Goal: Task Accomplishment & Management: Manage account settings

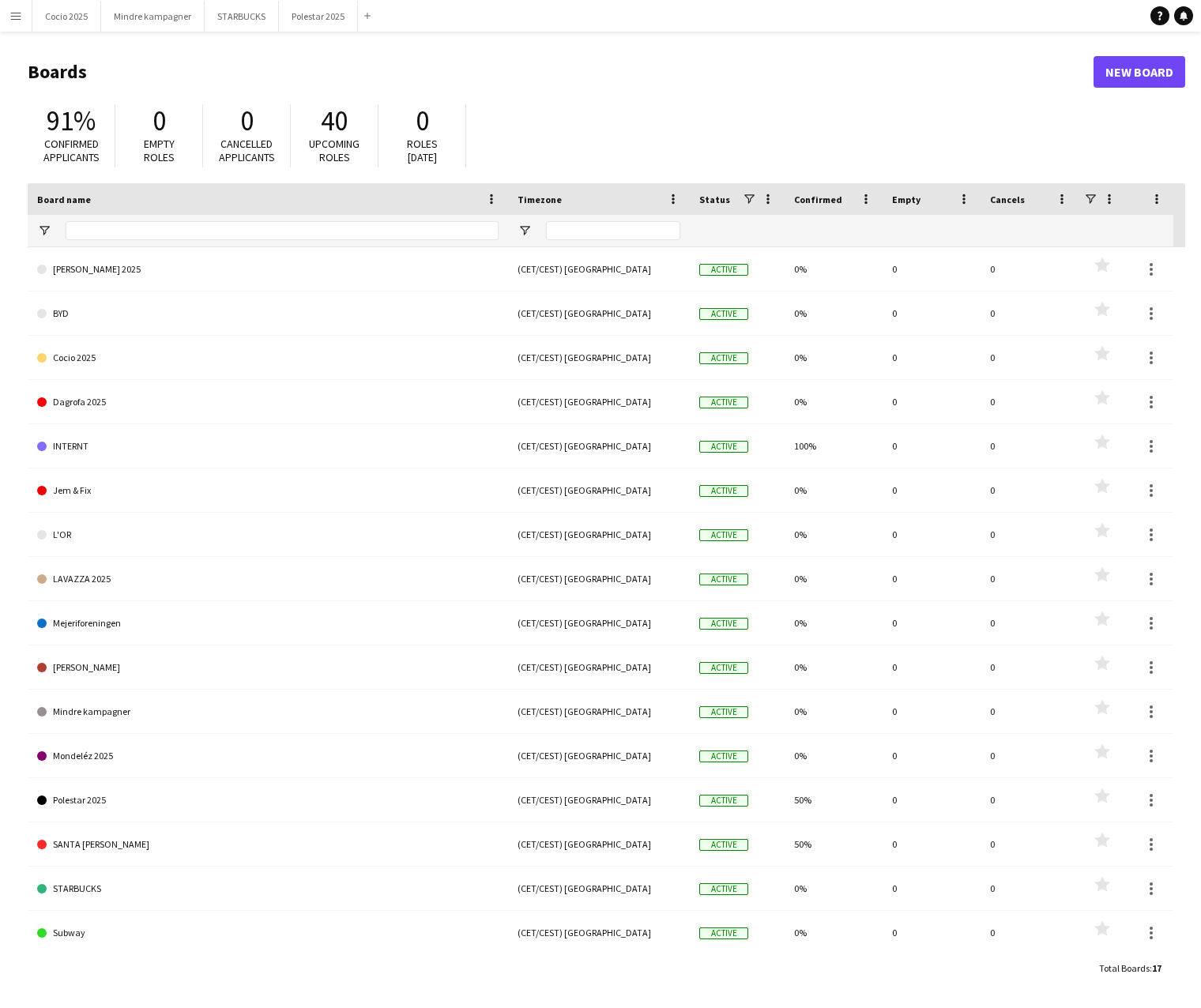
click at [22, 21] on app-icon "Menu" at bounding box center [16, 16] width 13 height 13
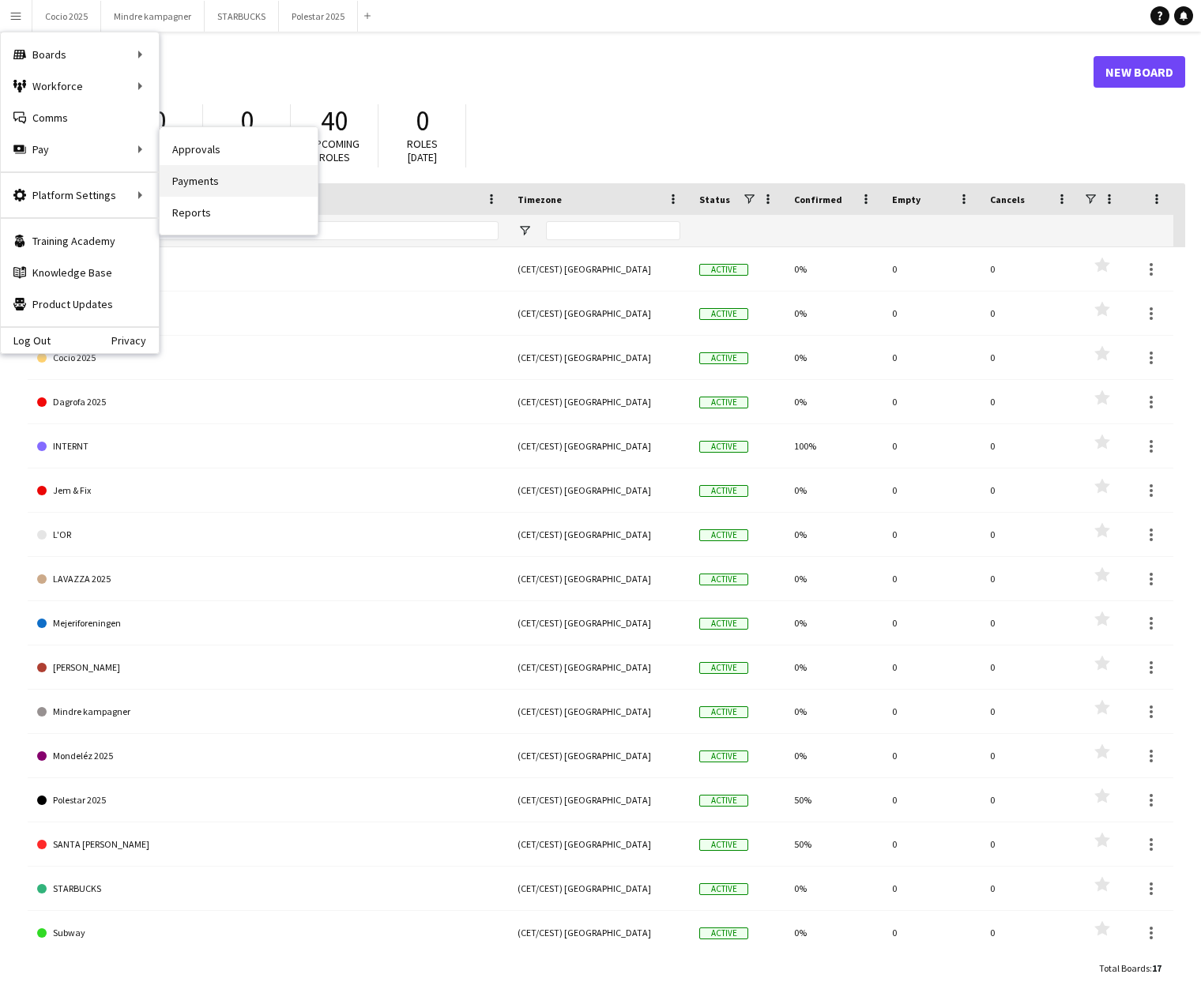
click at [200, 183] on link "Payments" at bounding box center [238, 181] width 158 height 31
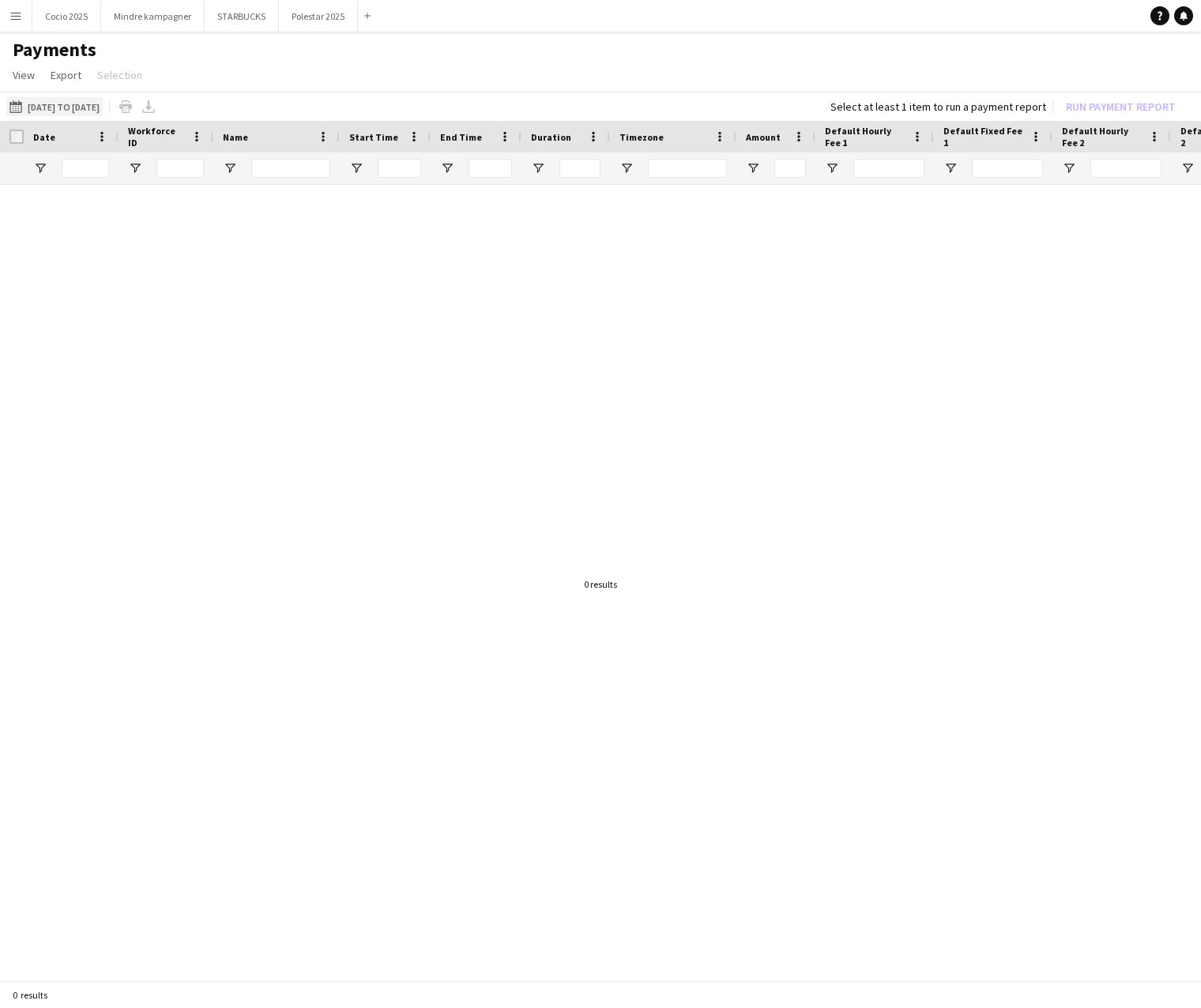
click at [103, 107] on button "[DATE] to [DATE] [DATE] to [DATE]" at bounding box center [54, 106] width 96 height 19
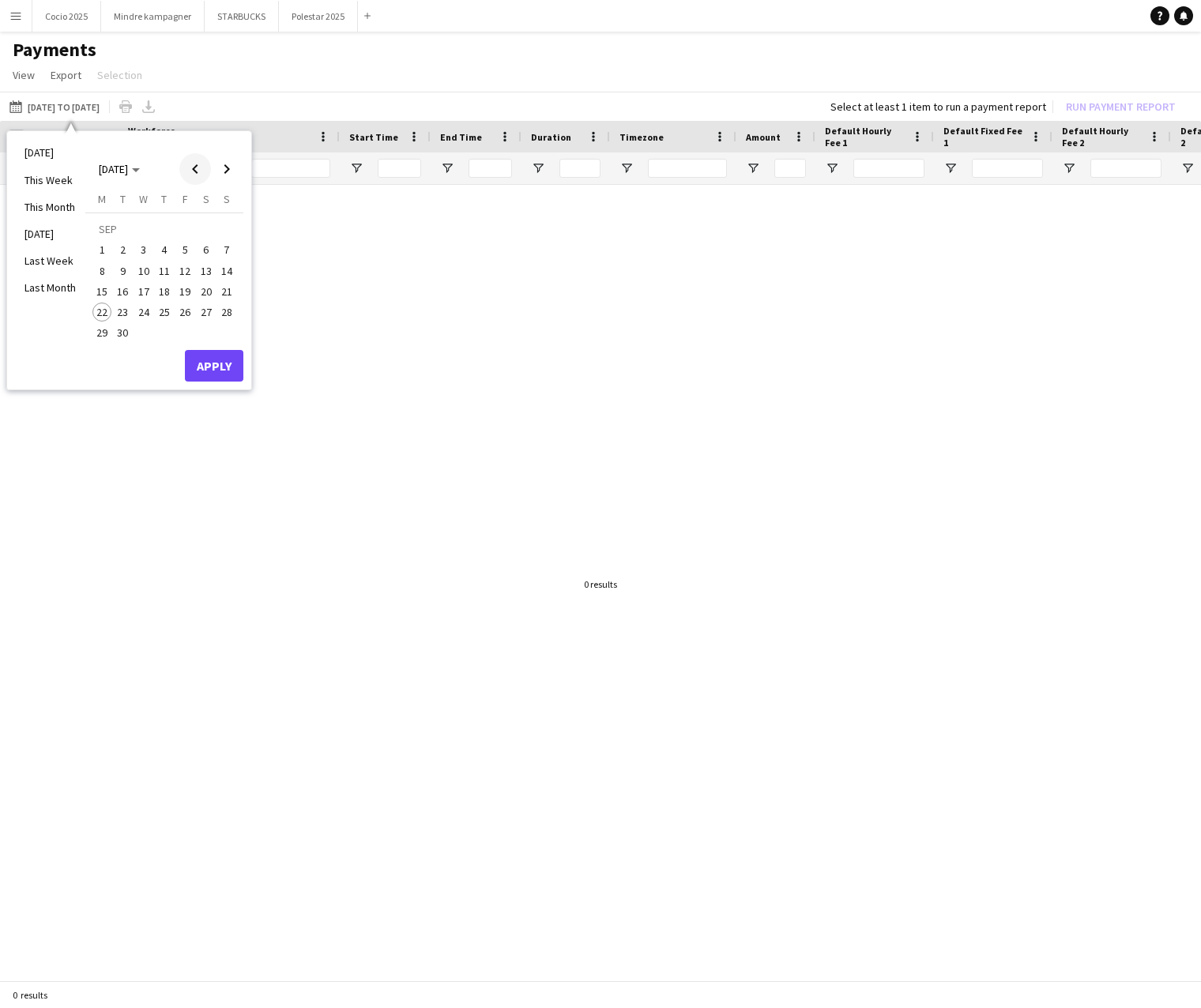
click at [192, 170] on span "Previous month" at bounding box center [195, 169] width 31 height 31
click at [206, 275] on span "16" at bounding box center [205, 274] width 19 height 19
click at [228, 167] on span "Next month" at bounding box center [227, 169] width 31 height 31
click at [105, 288] on span "15" at bounding box center [101, 291] width 19 height 19
click at [214, 365] on button "Apply" at bounding box center [213, 365] width 58 height 31
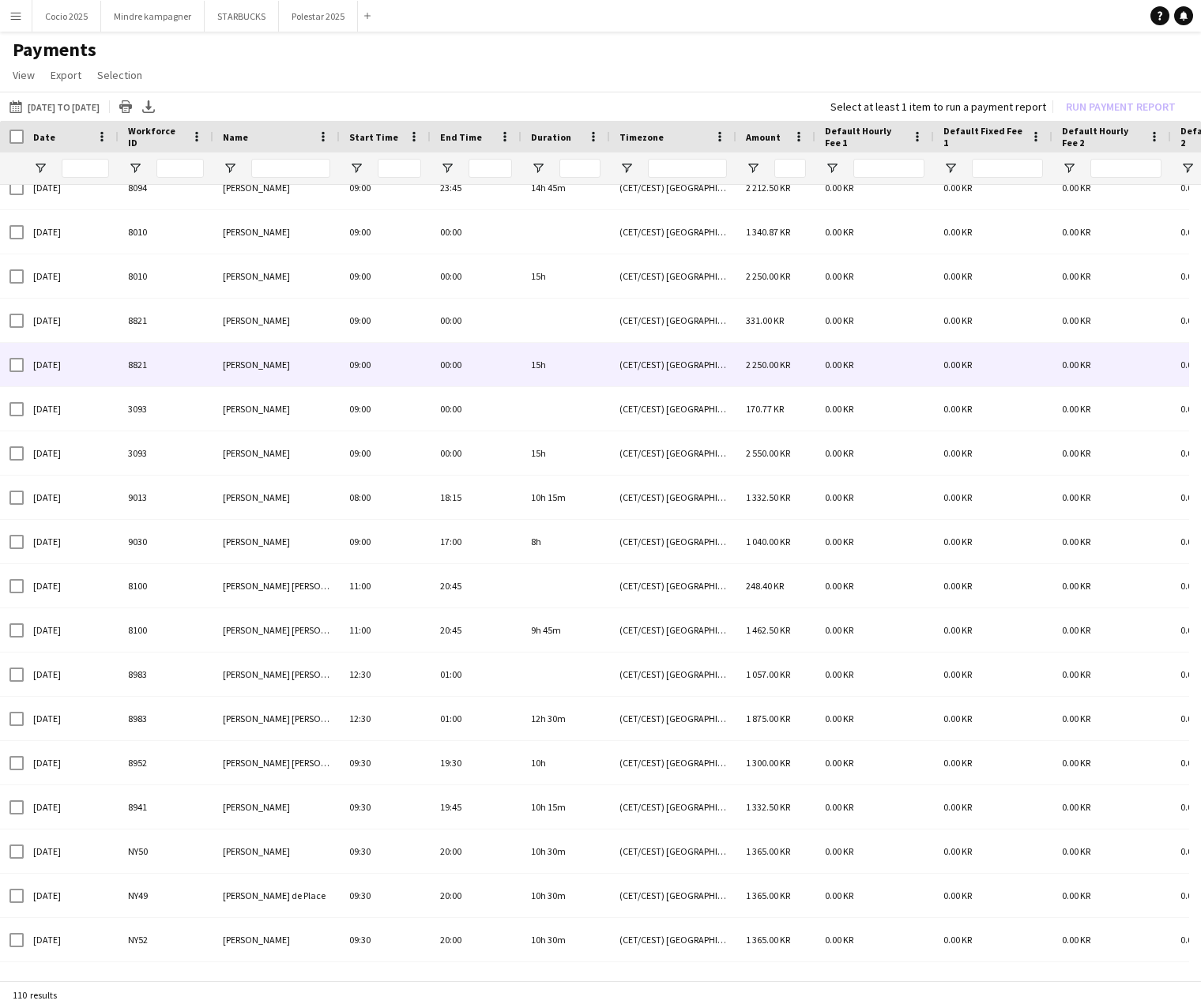
scroll to position [1077, 0]
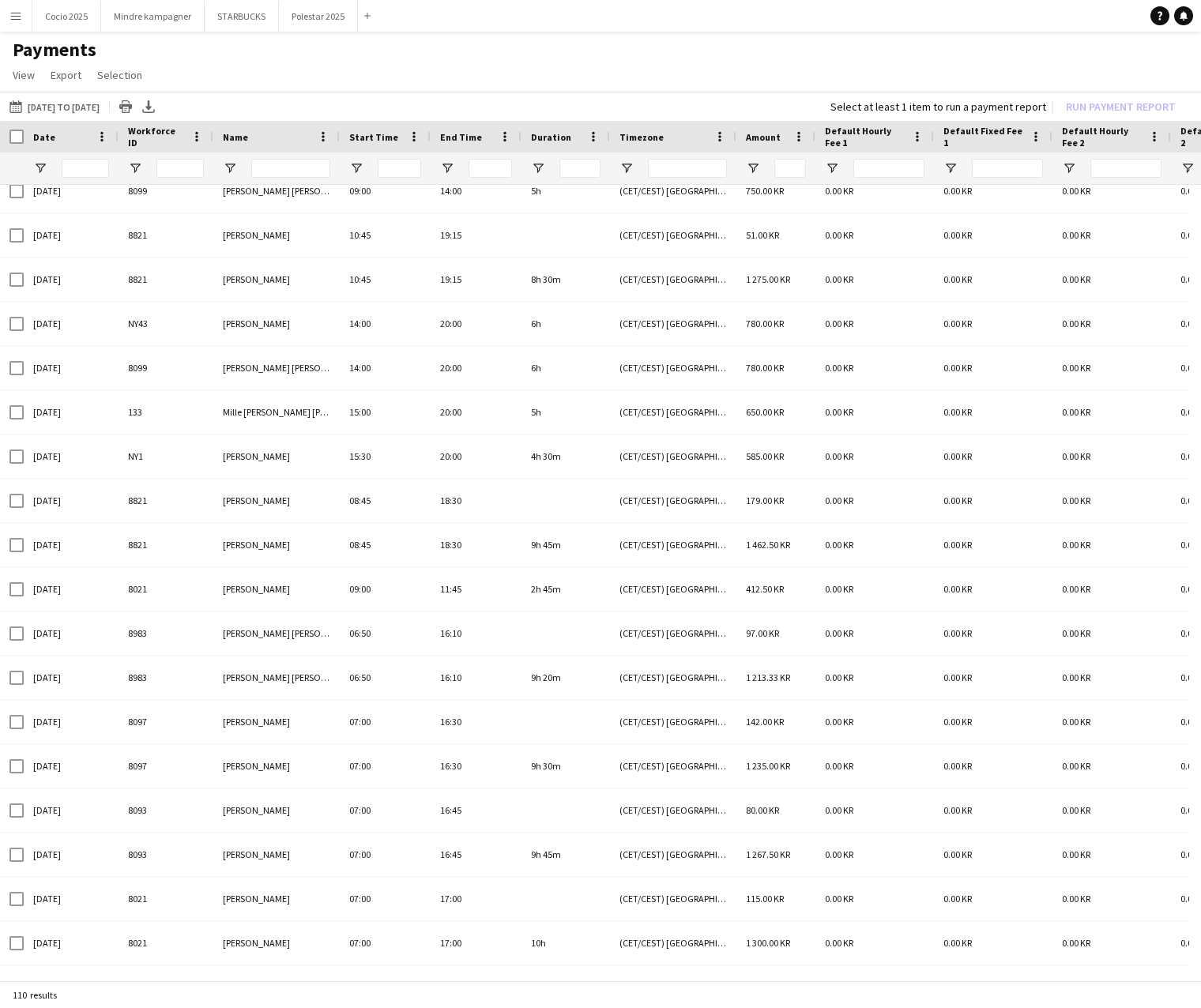
drag, startPoint x: 246, startPoint y: 981, endPoint x: 257, endPoint y: 980, distance: 11.0
click at [257, 980] on div "[DATE] to [DATE] [DATE] to [DATE] [DATE] This Week This Month [DATE] Last Week …" at bounding box center [600, 537] width 1201 height 892
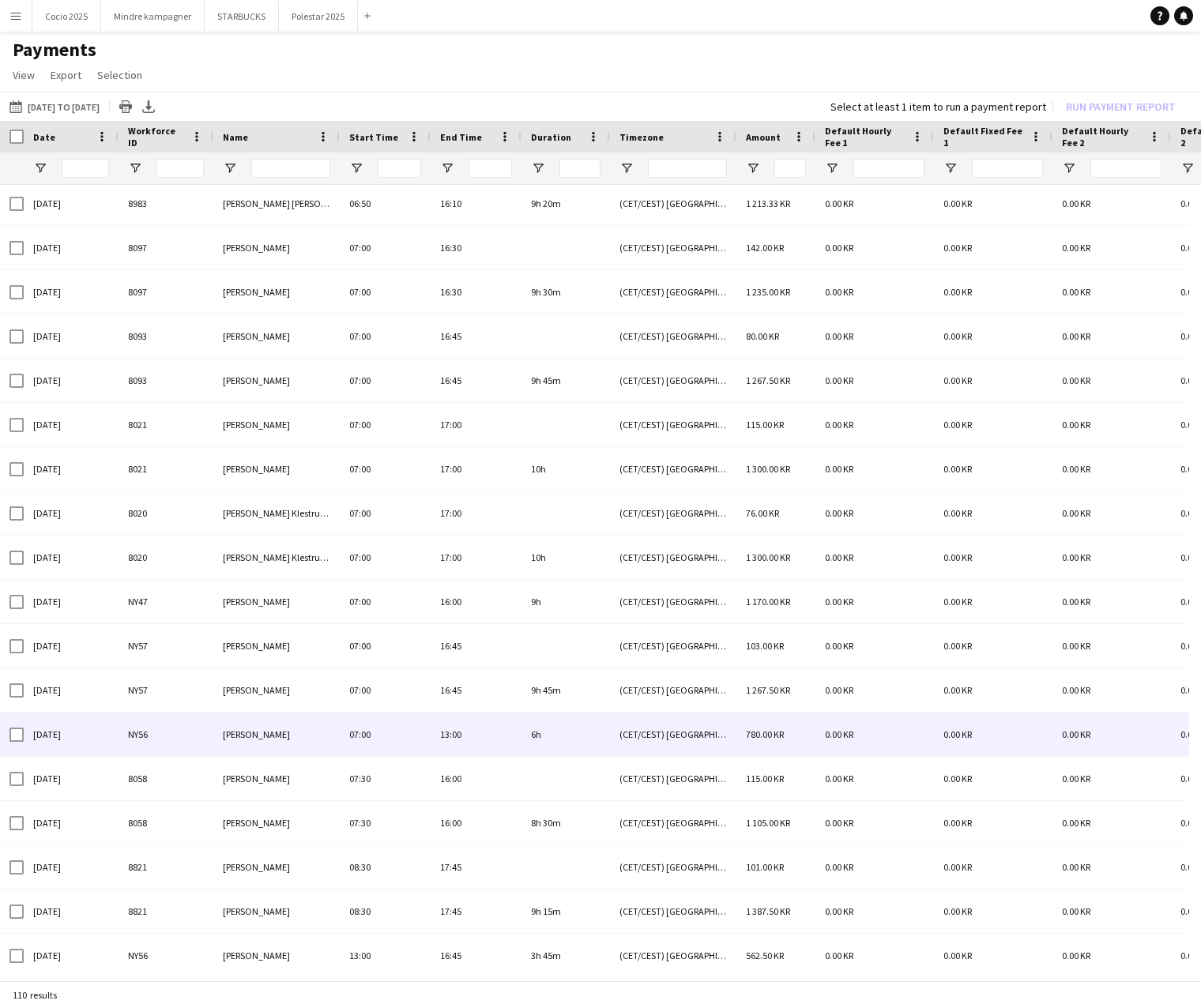
scroll to position [4078, 0]
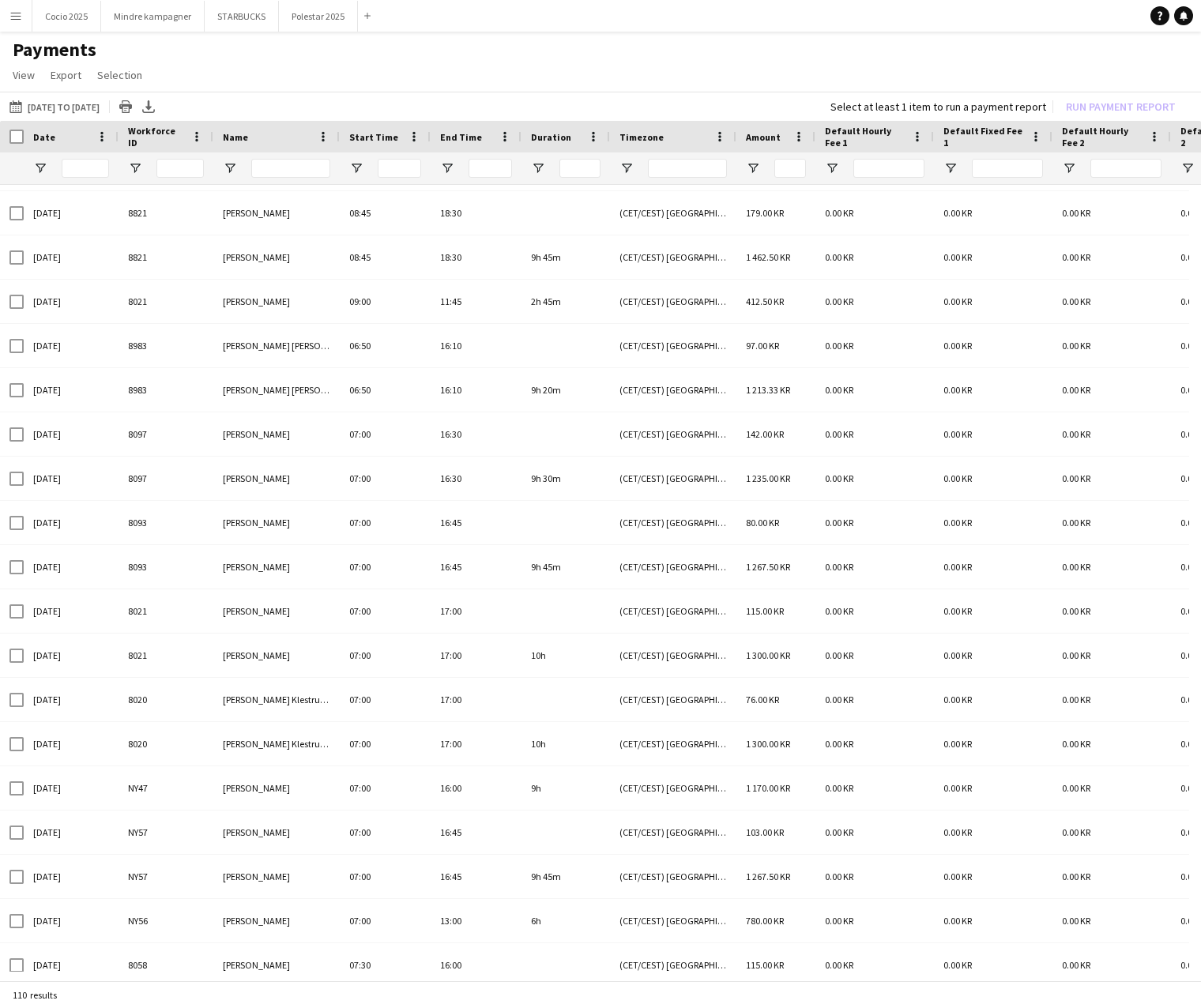
click at [6, 139] on div at bounding box center [12, 137] width 24 height 31
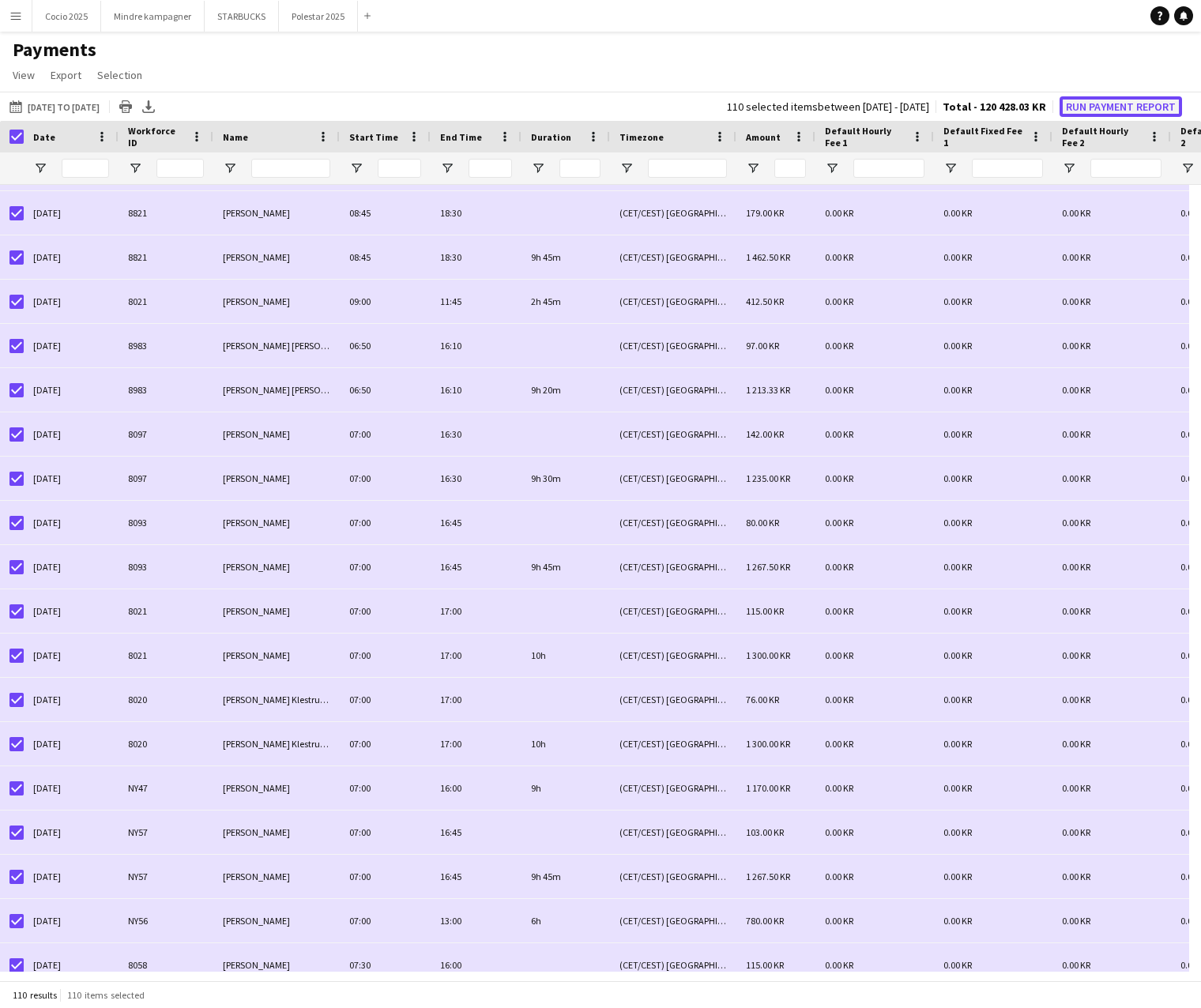
click at [1108, 103] on button "Run Payment Report" at bounding box center [1120, 106] width 123 height 21
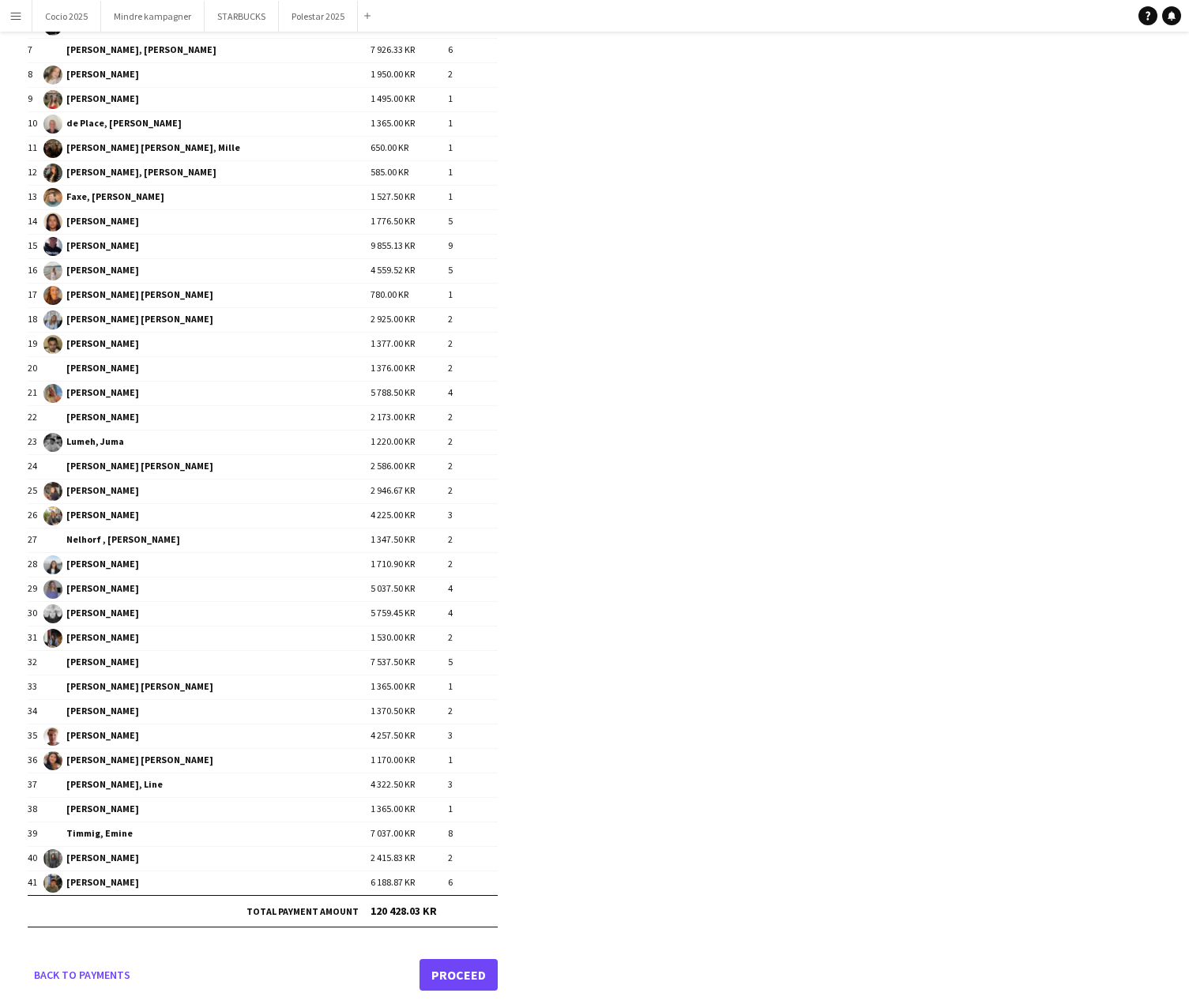
scroll to position [325, 0]
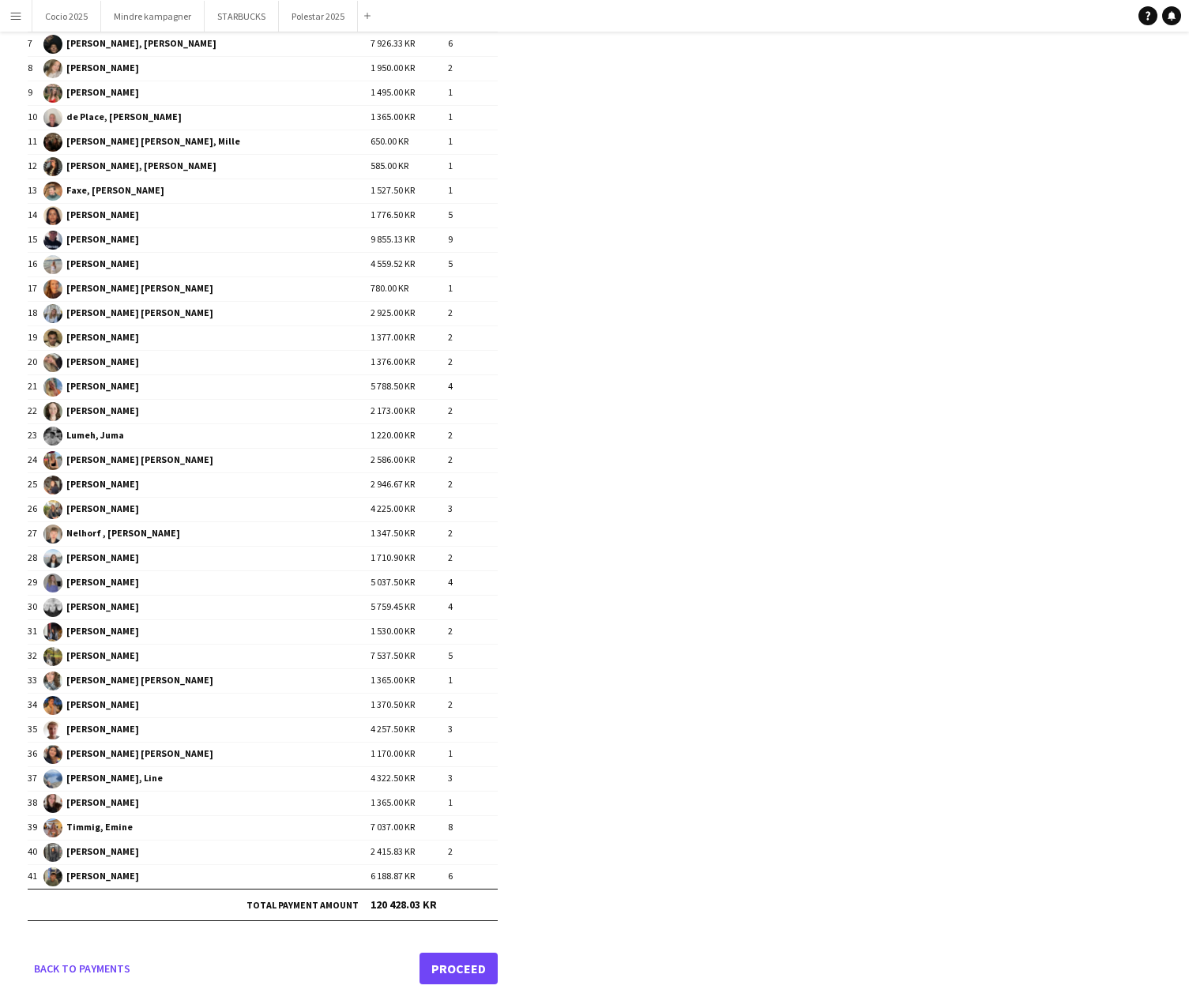
click at [447, 961] on link "Proceed" at bounding box center [459, 968] width 79 height 31
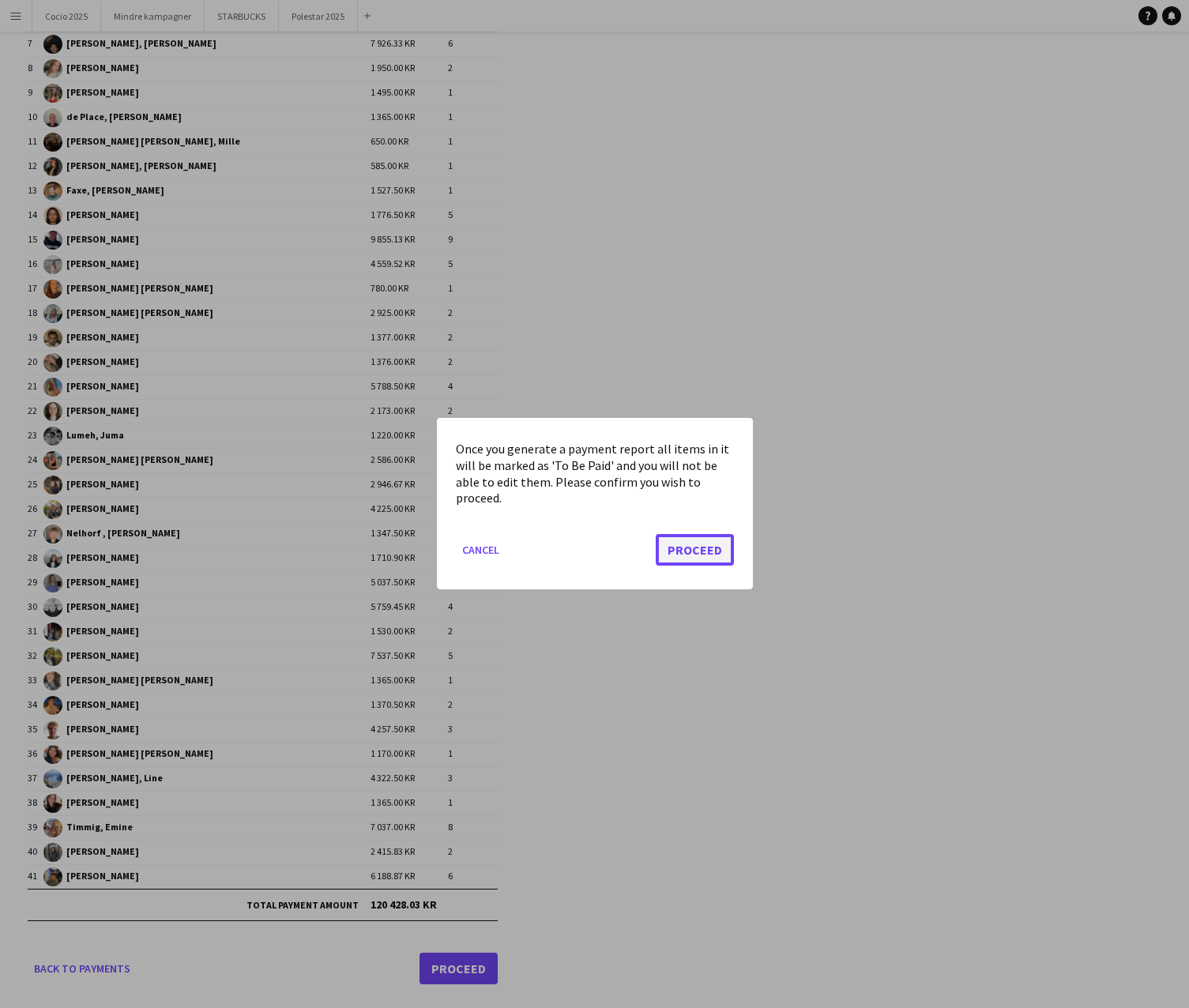
click at [703, 539] on button "Proceed" at bounding box center [695, 550] width 79 height 31
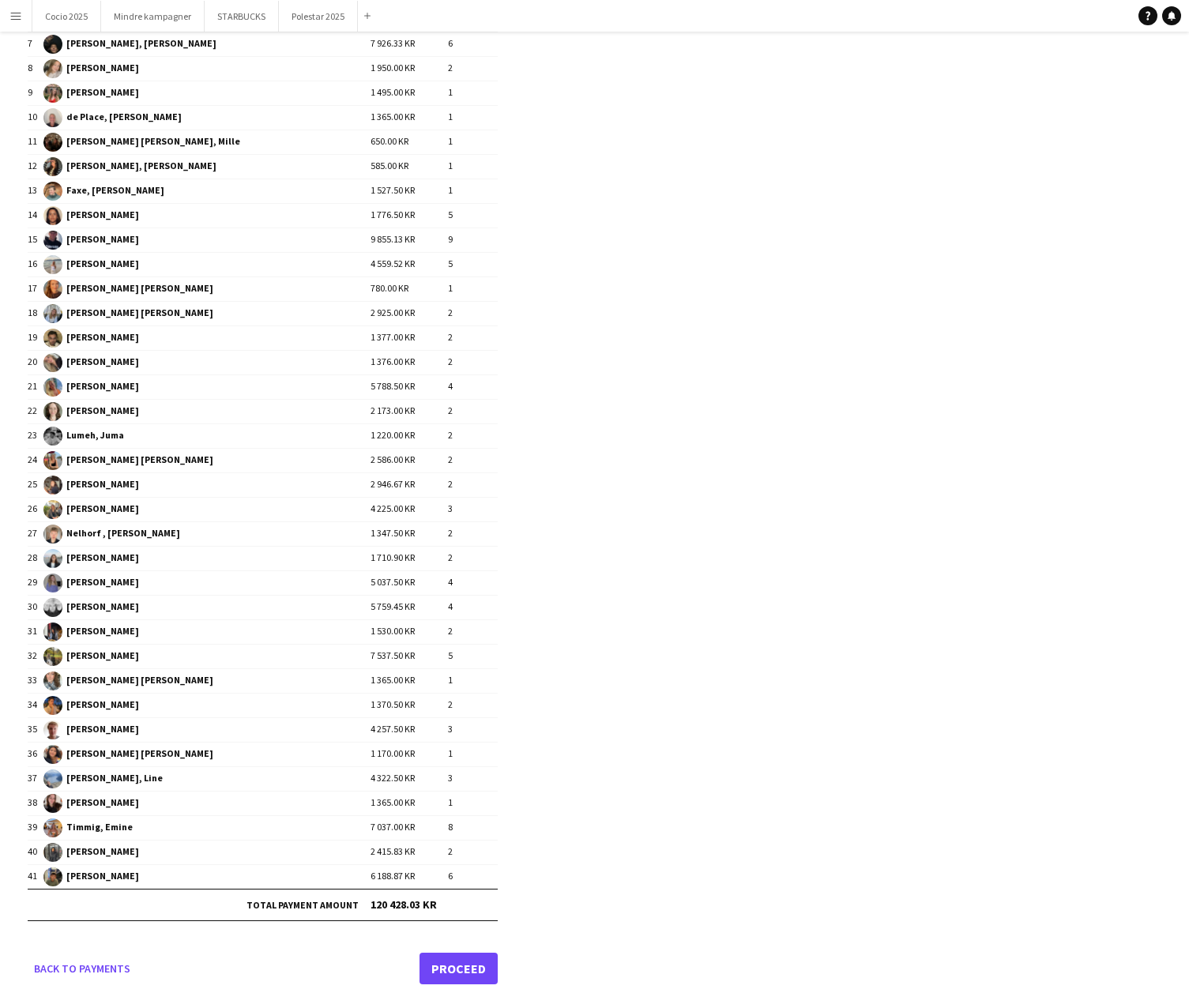
scroll to position [325, 0]
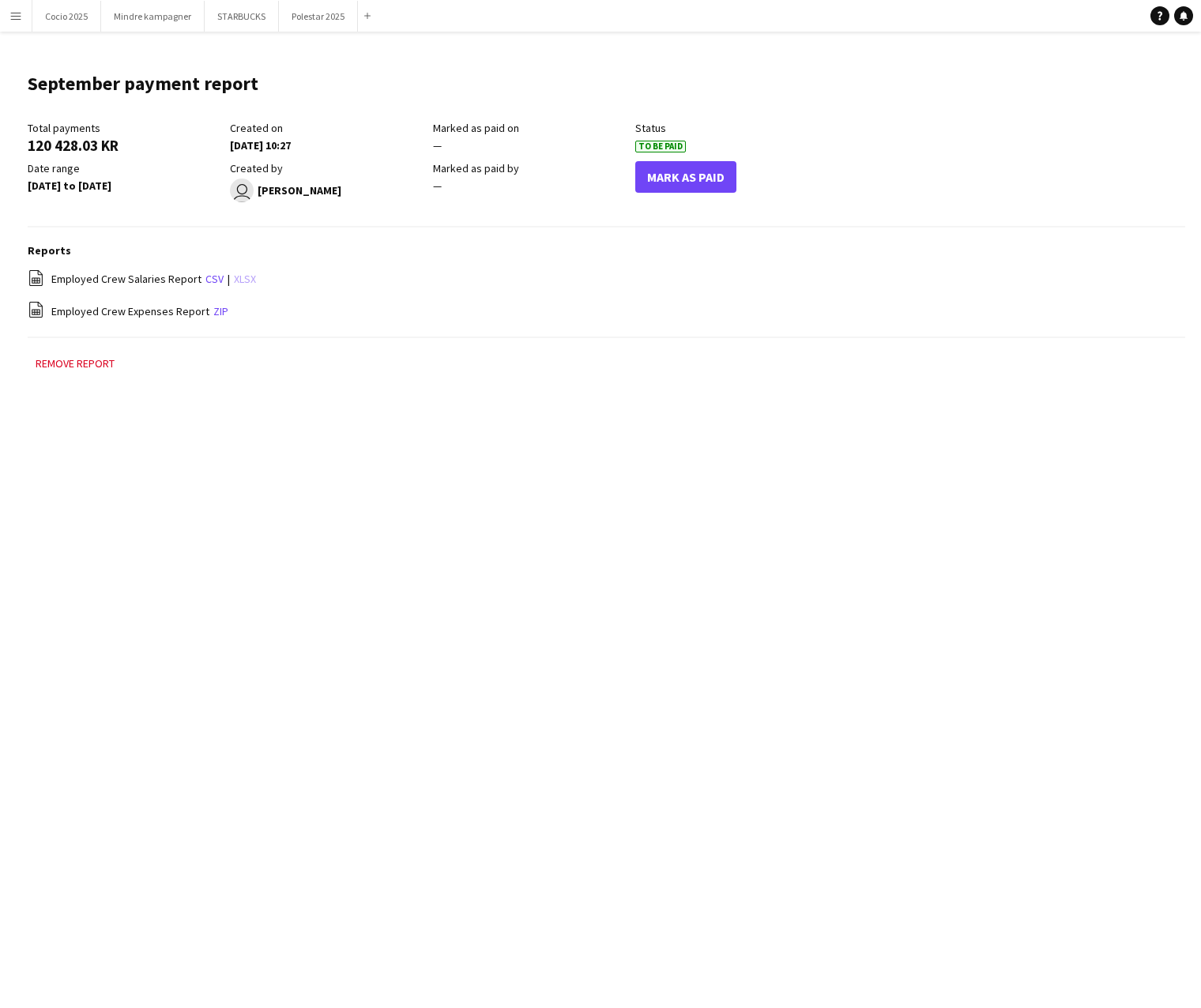
click at [241, 279] on link "xlsx" at bounding box center [245, 279] width 23 height 14
click at [1180, 103] on header "September payment report Edit this field" at bounding box center [606, 89] width 1158 height 62
click at [7, 15] on button "Menu" at bounding box center [16, 16] width 31 height 31
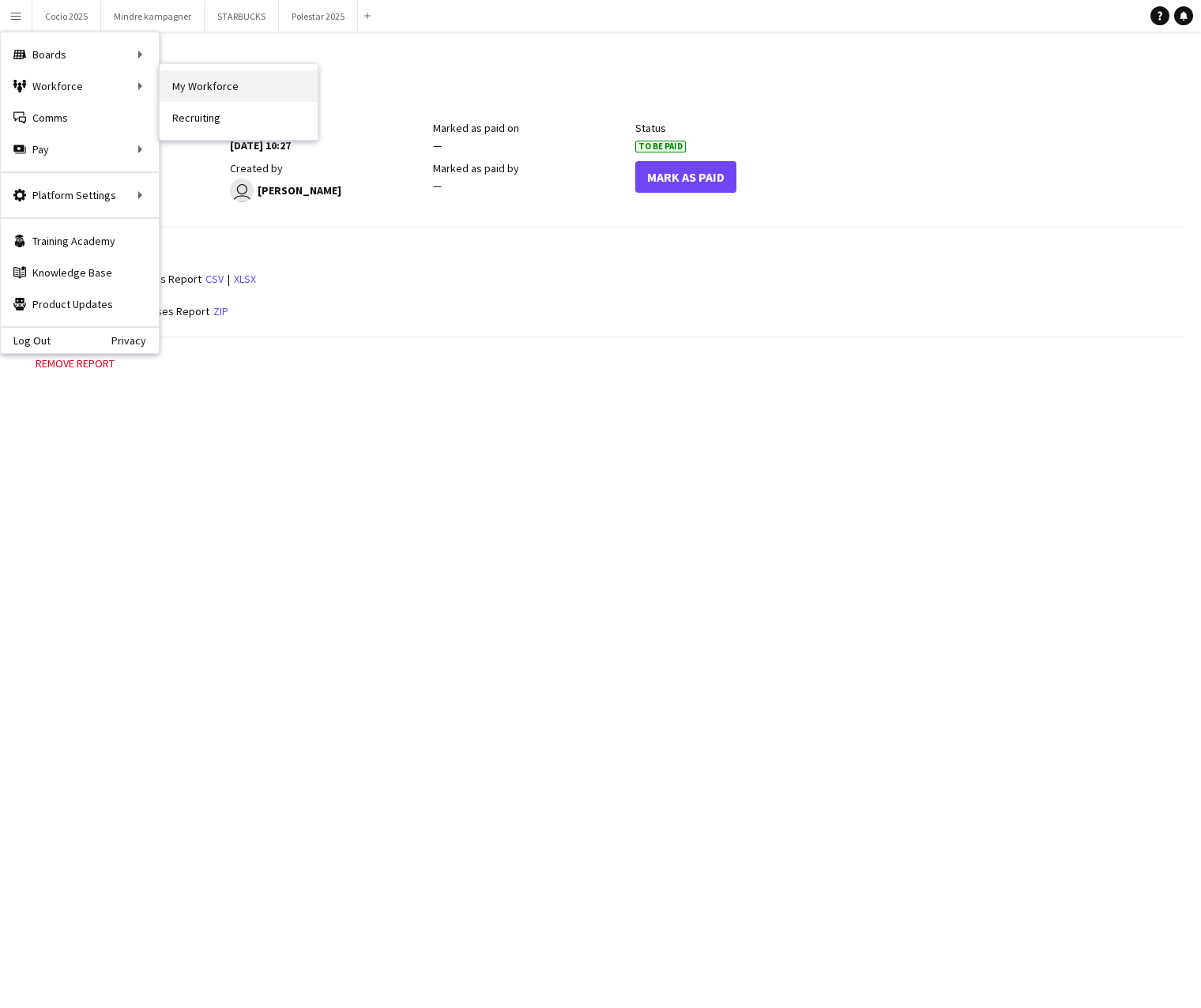
click at [203, 86] on link "My Workforce" at bounding box center [238, 86] width 158 height 31
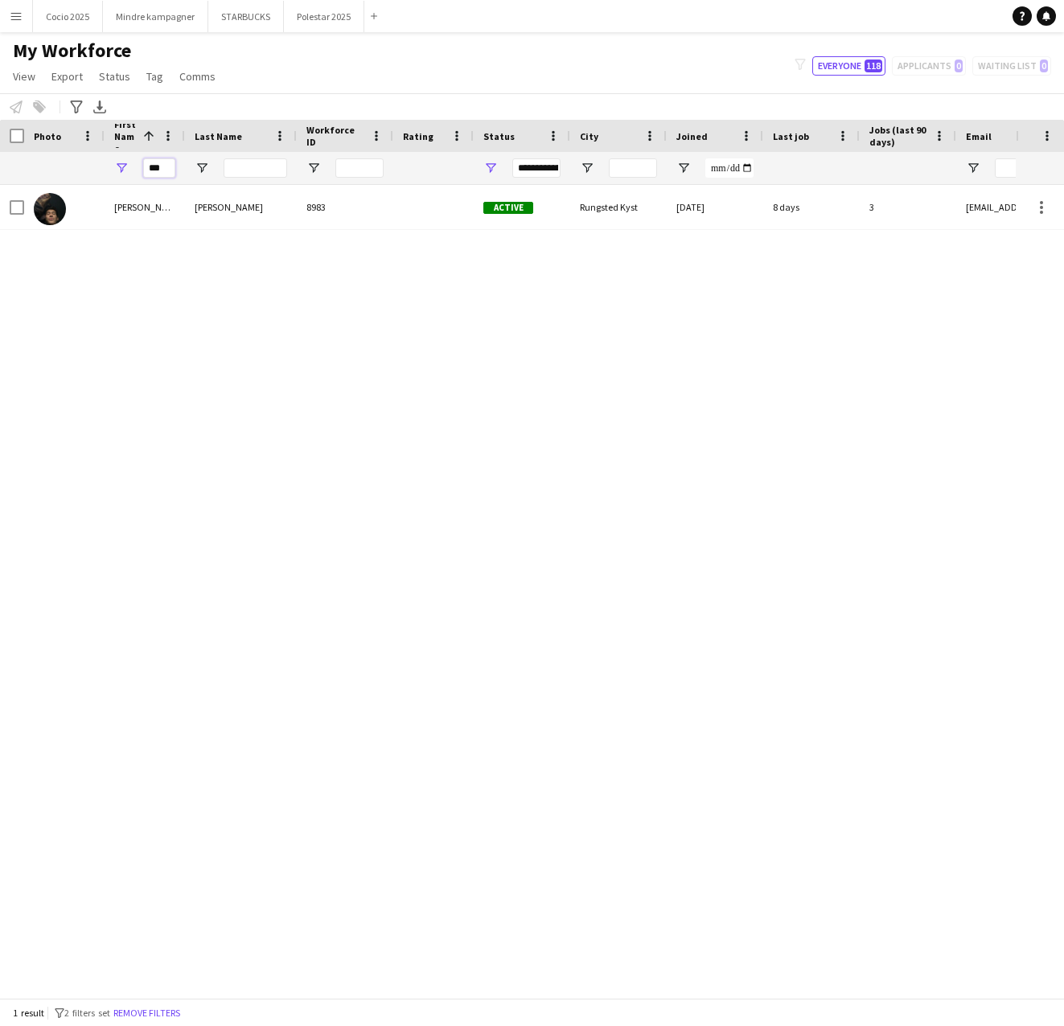
click at [160, 176] on input "***" at bounding box center [159, 167] width 32 height 19
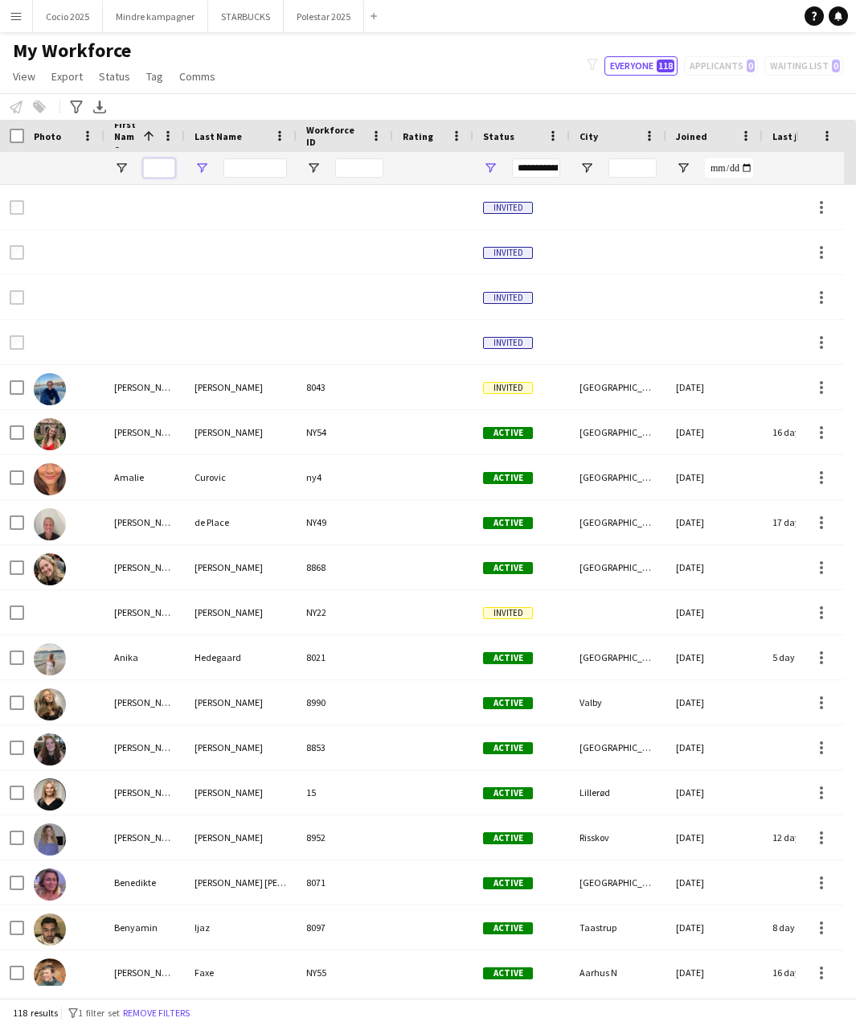
drag, startPoint x: 160, startPoint y: 166, endPoint x: 206, endPoint y: 172, distance: 46.2
click at [160, 166] on input "First Name Filter Input" at bounding box center [159, 167] width 32 height 19
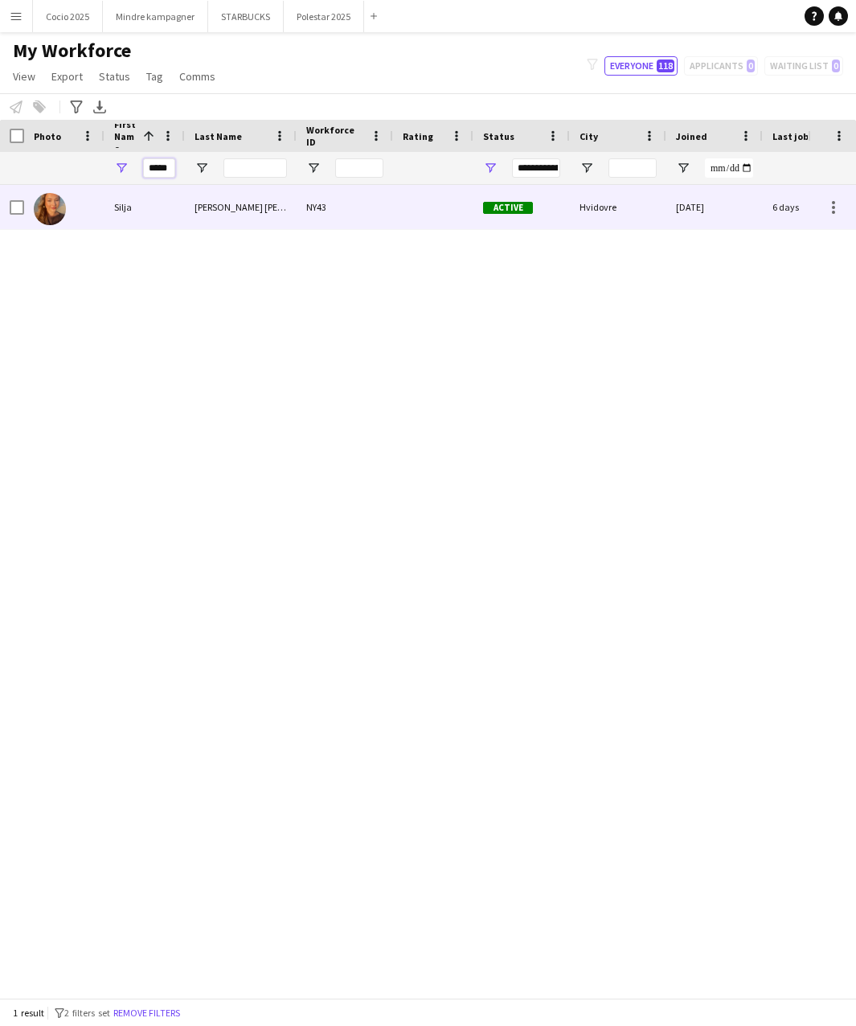
type input "*****"
click at [231, 213] on div "[PERSON_NAME] [PERSON_NAME]" at bounding box center [241, 207] width 112 height 44
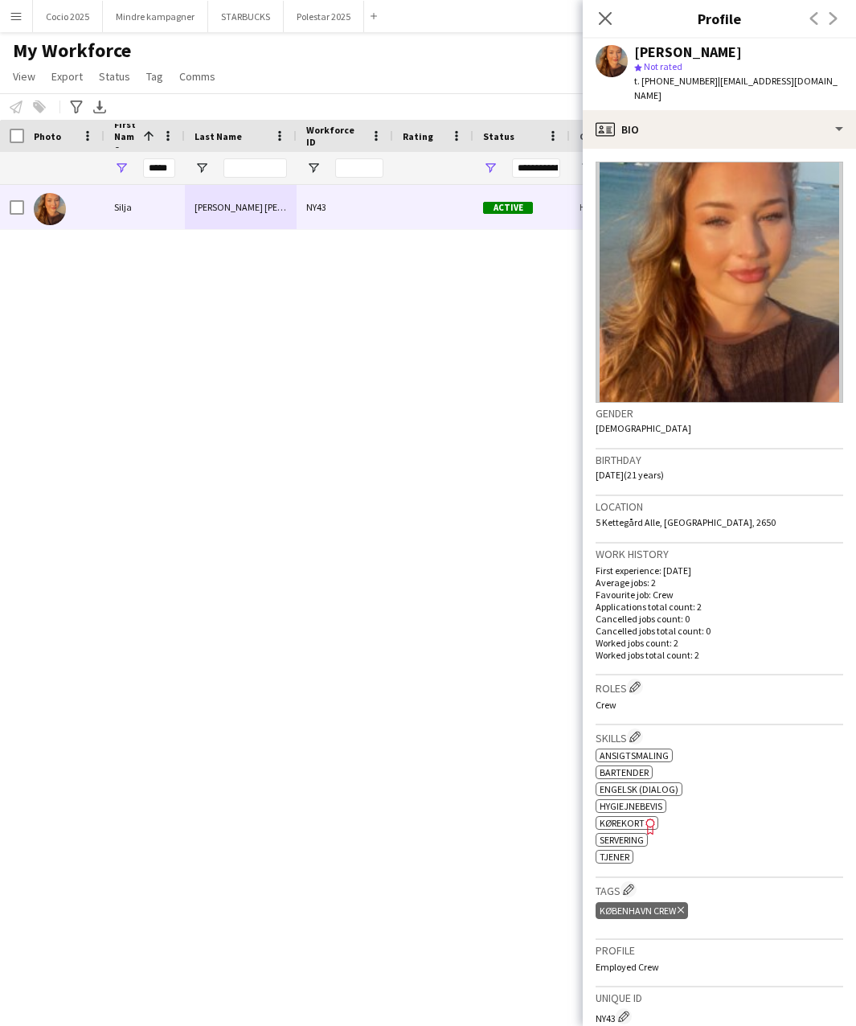
click at [744, 745] on div "ok-circled2 background Layer 1 cross-circle-red background Layer 1 Ansigtsmalin…" at bounding box center [720, 804] width 248 height 118
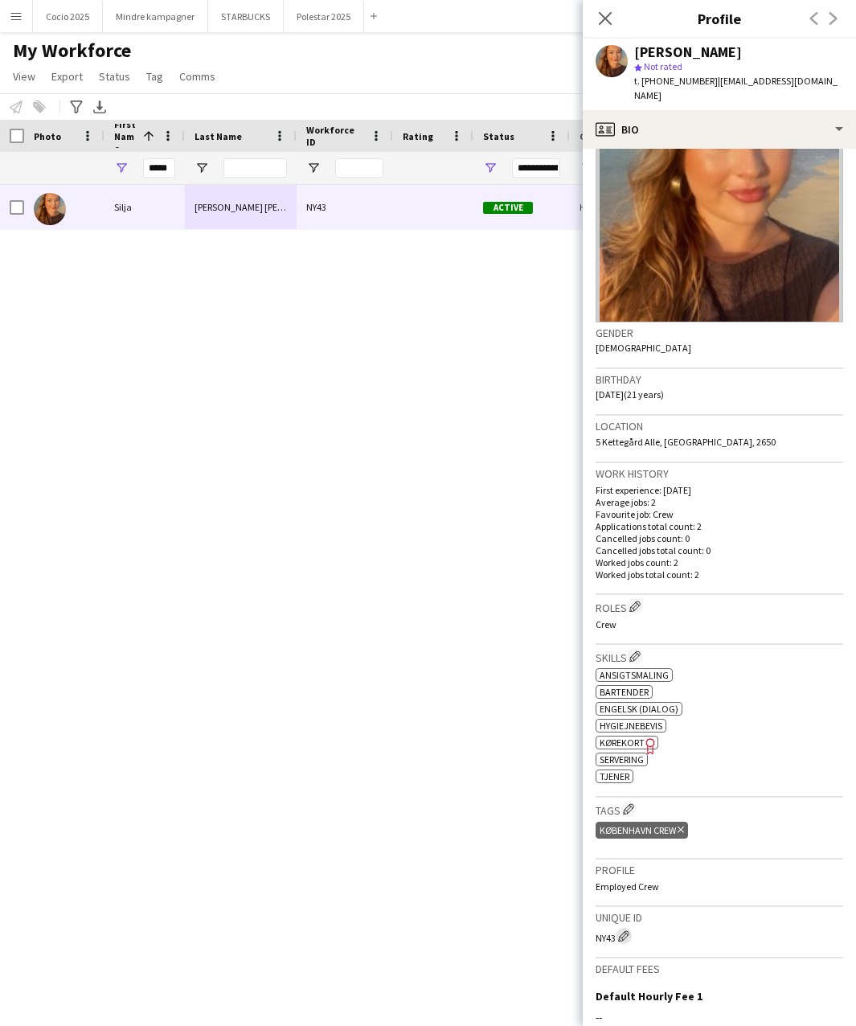
click at [624, 930] on app-icon "Edit crew unique ID" at bounding box center [623, 935] width 11 height 11
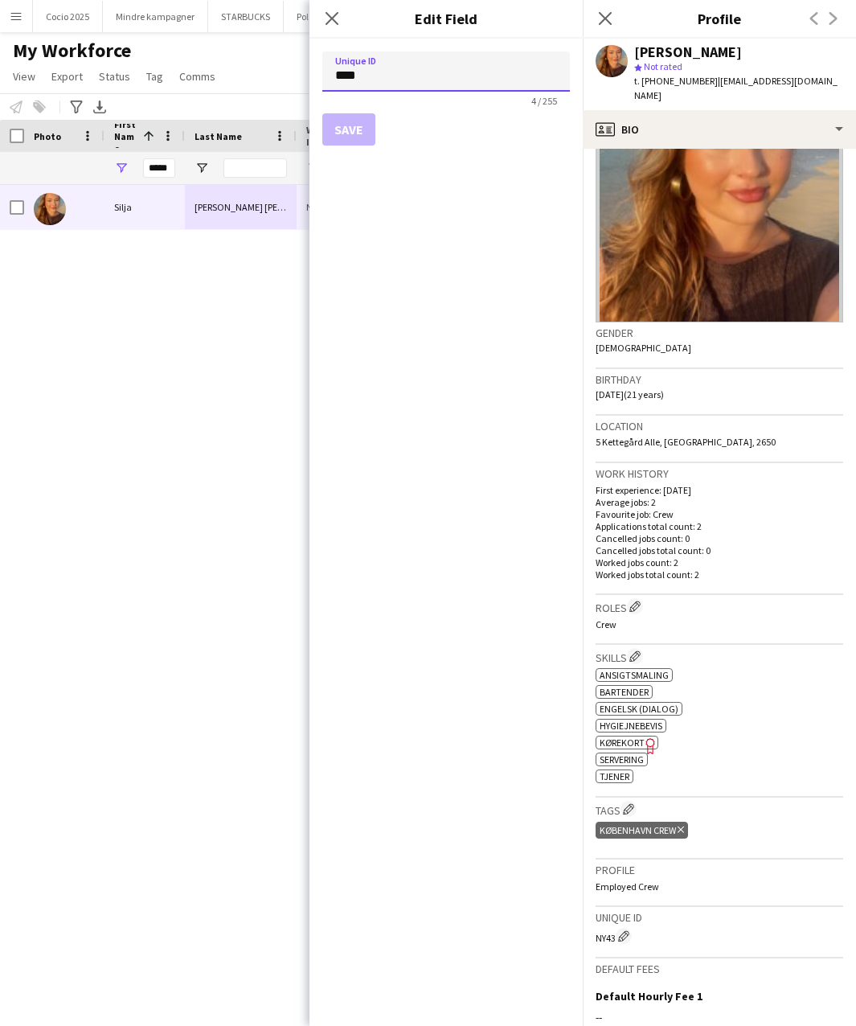
drag, startPoint x: 370, startPoint y: 84, endPoint x: 234, endPoint y: 100, distance: 136.9
click at [237, 88] on body "Menu Boards Boards Boards All jobs Status Workforce Workforce My Workforce Recr…" at bounding box center [428, 513] width 856 height 1026
click at [360, 131] on button "Save" at bounding box center [348, 129] width 53 height 32
click at [381, 82] on input "****" at bounding box center [446, 71] width 248 height 40
type input "****"
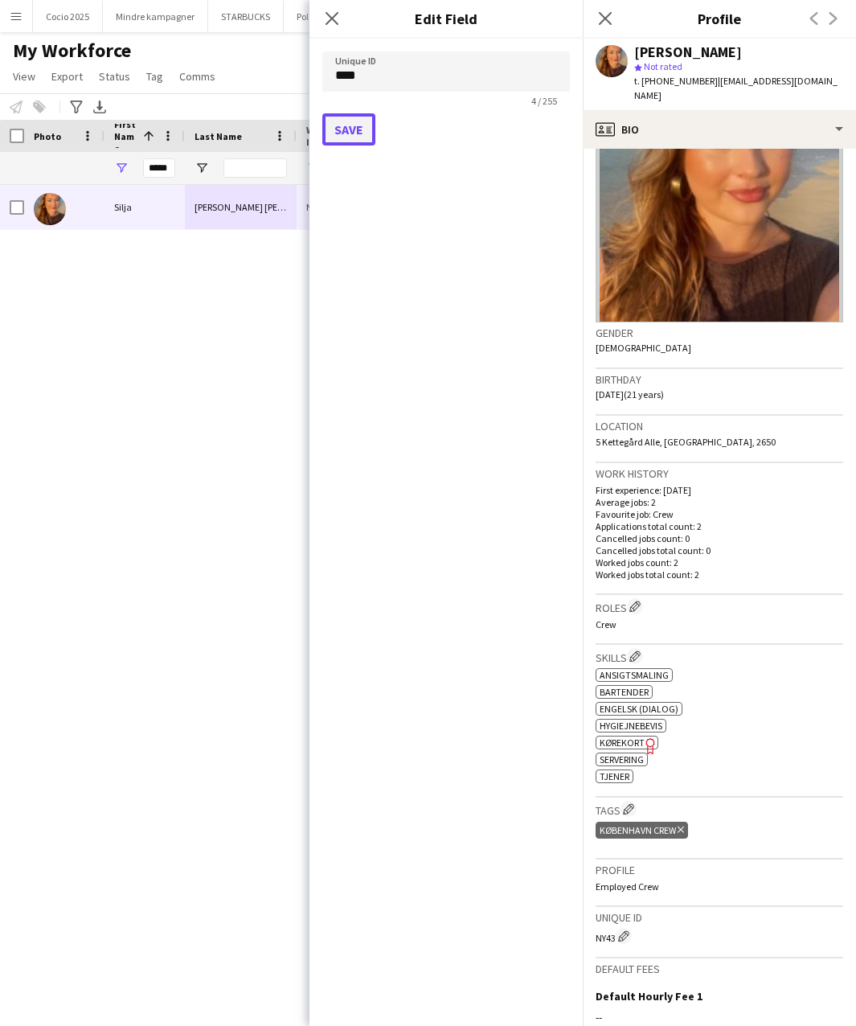
click at [353, 127] on button "Save" at bounding box center [348, 129] width 53 height 32
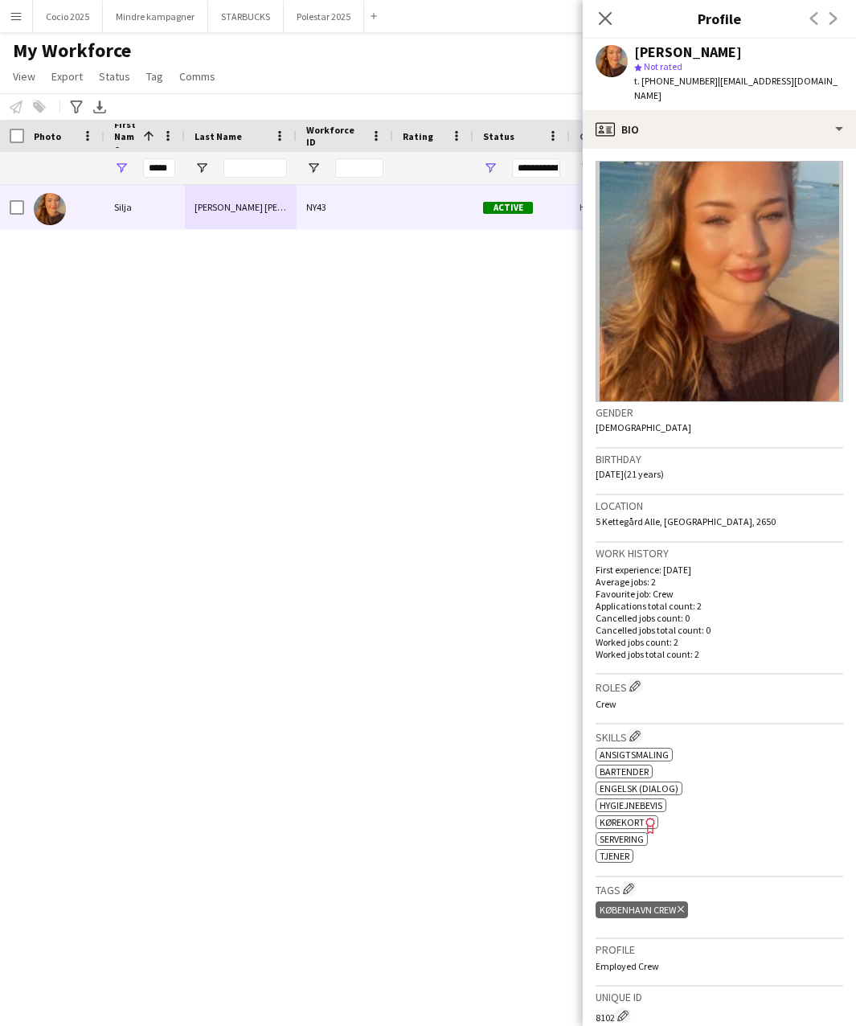
scroll to position [0, 0]
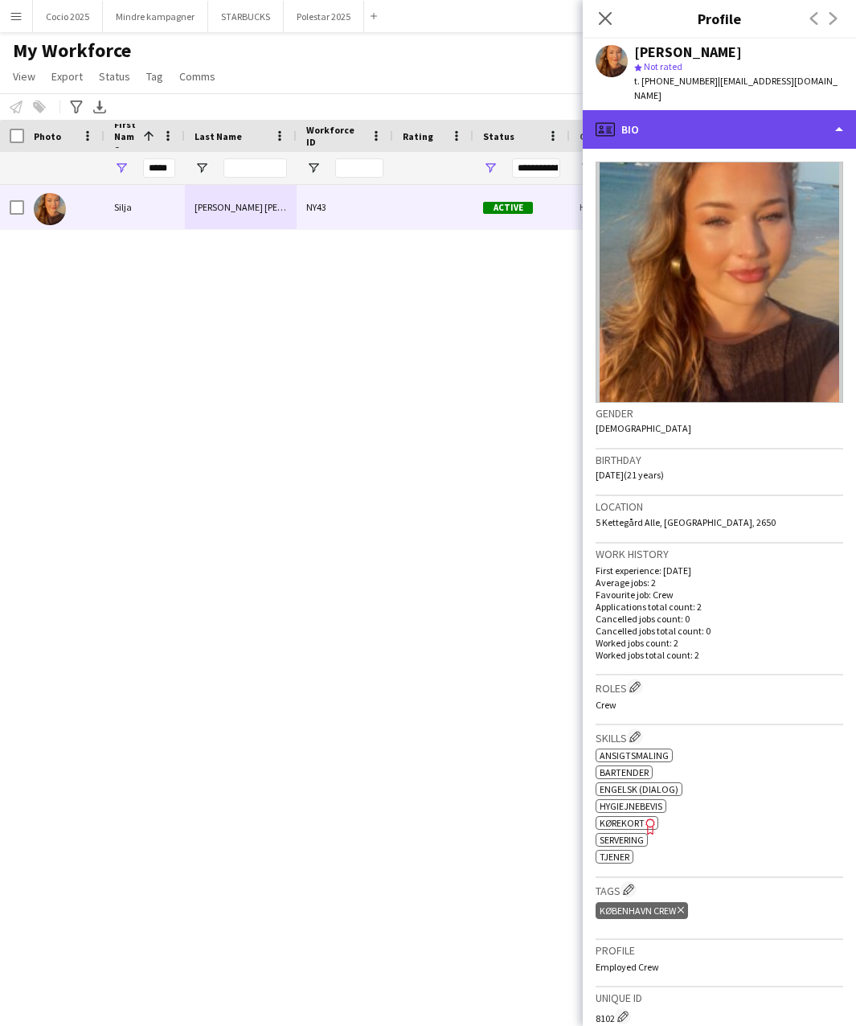
click at [712, 114] on div "profile Bio" at bounding box center [719, 129] width 273 height 39
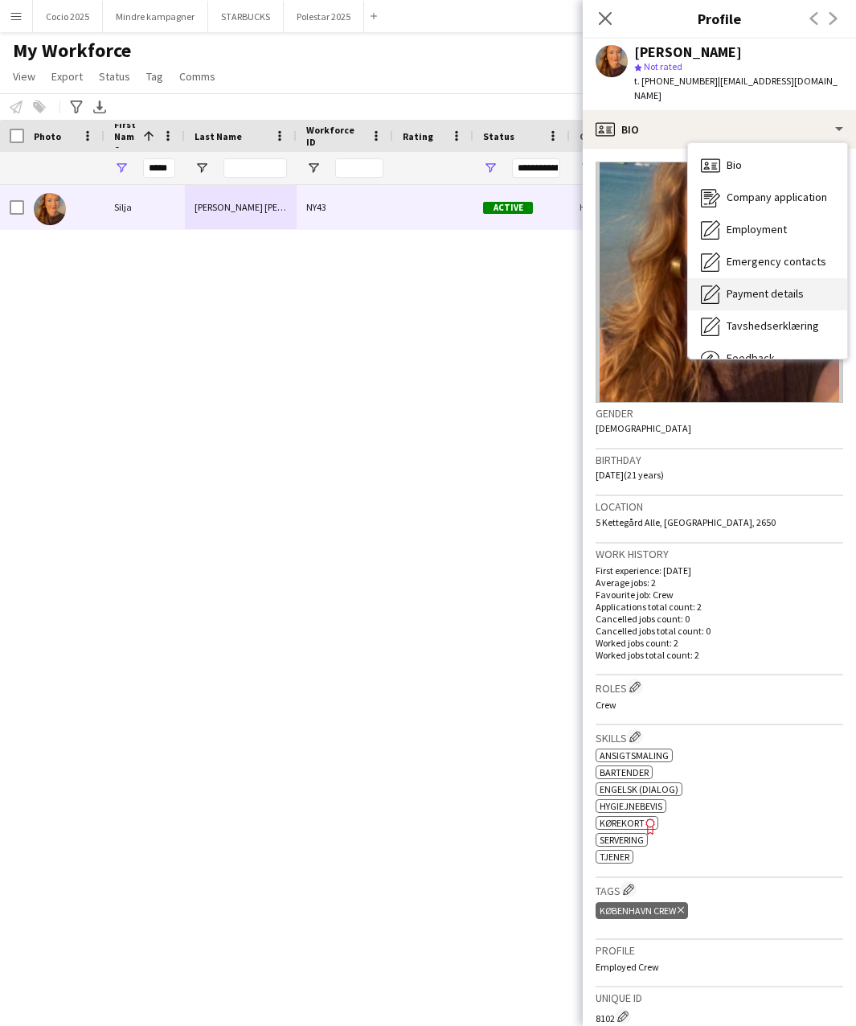
click at [756, 286] on span "Payment details" at bounding box center [765, 293] width 77 height 14
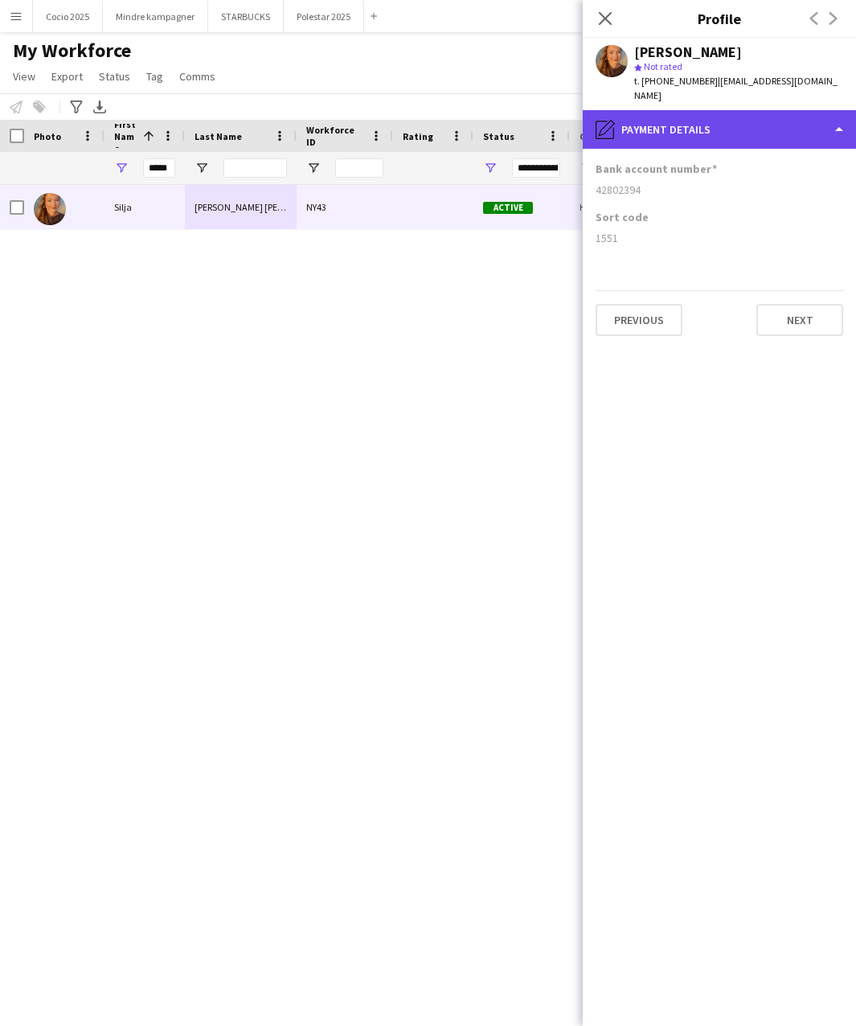
click at [680, 110] on div "pencil4 Payment details" at bounding box center [719, 129] width 273 height 39
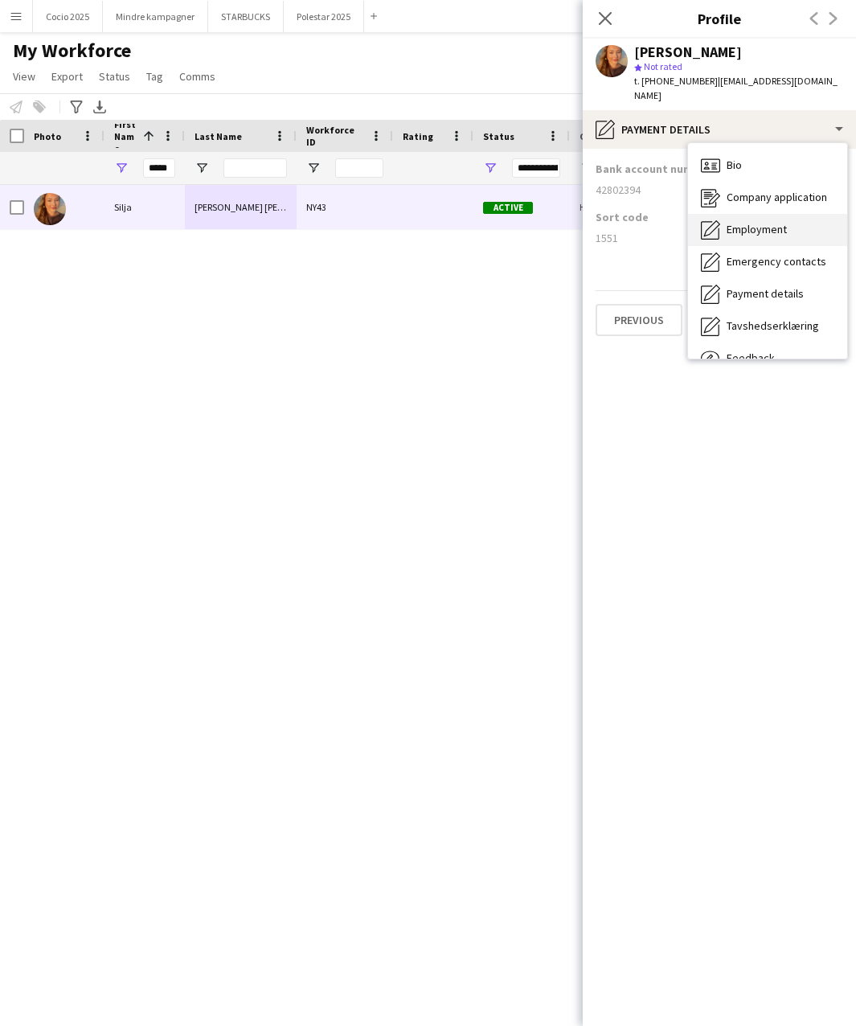
click at [752, 222] on span "Employment" at bounding box center [757, 229] width 60 height 14
